Goal: Register for event/course

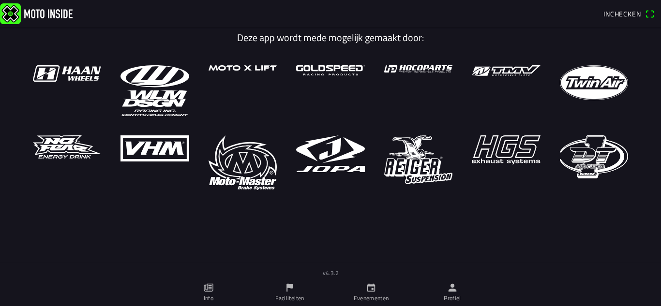
click at [386, 286] on link "Evenementen" at bounding box center [371, 292] width 81 height 27
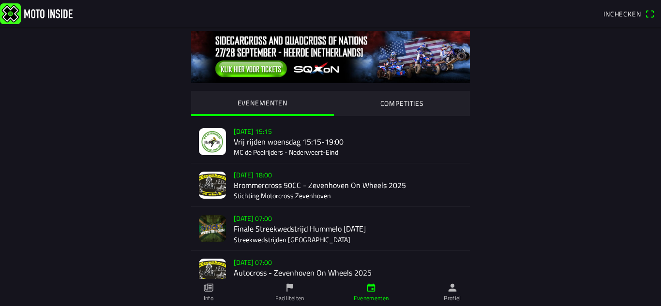
click at [277, 145] on div "wo 17 sep. - 15:15 Vrij rijden woensdag 15:15-19:00 MC de Peelrijders - Nederwe…" at bounding box center [348, 141] width 228 height 43
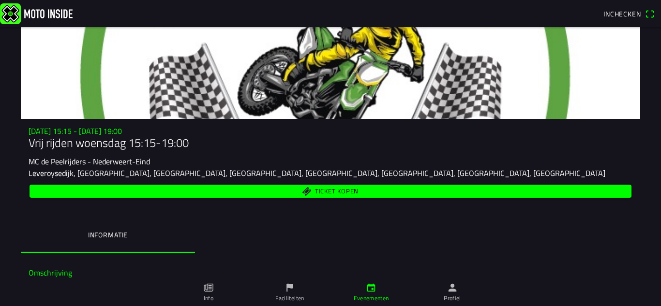
scroll to position [109, 0]
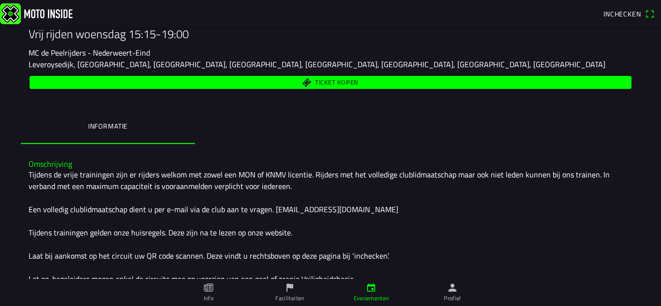
click at [351, 79] on span "Ticket kopen" at bounding box center [337, 82] width 44 height 6
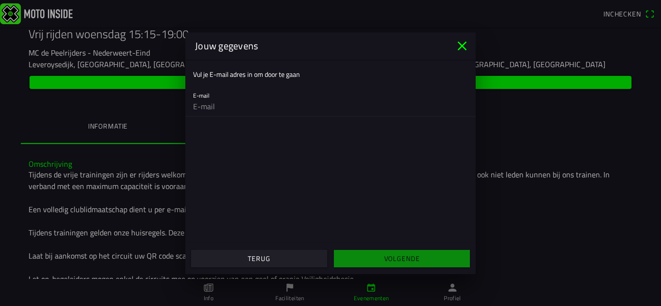
click at [464, 47] on icon "close" at bounding box center [462, 45] width 9 height 9
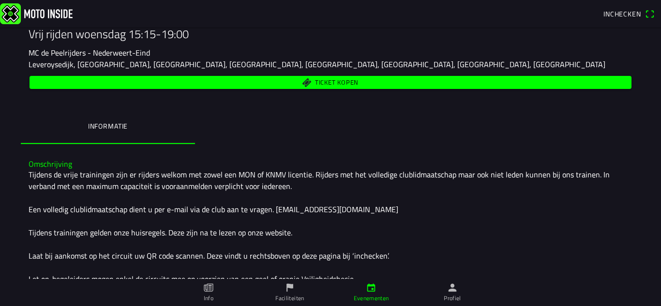
scroll to position [179, 0]
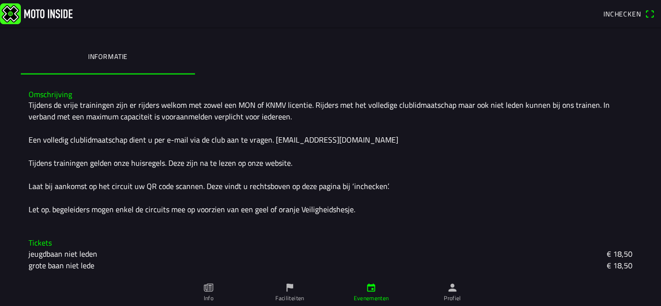
click at [0, 0] on slot "€ 18,50" at bounding box center [0, 0] width 0 height 0
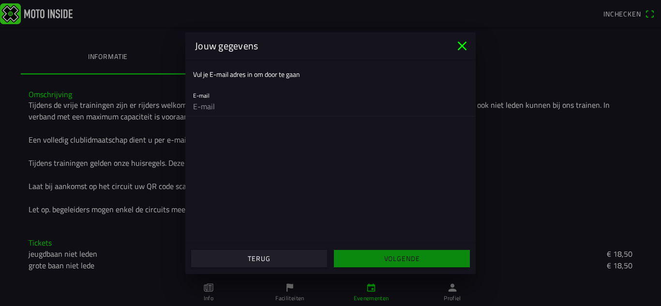
click at [462, 47] on icon "close" at bounding box center [462, 45] width 9 height 9
